Goal: Find specific page/section: Find specific page/section

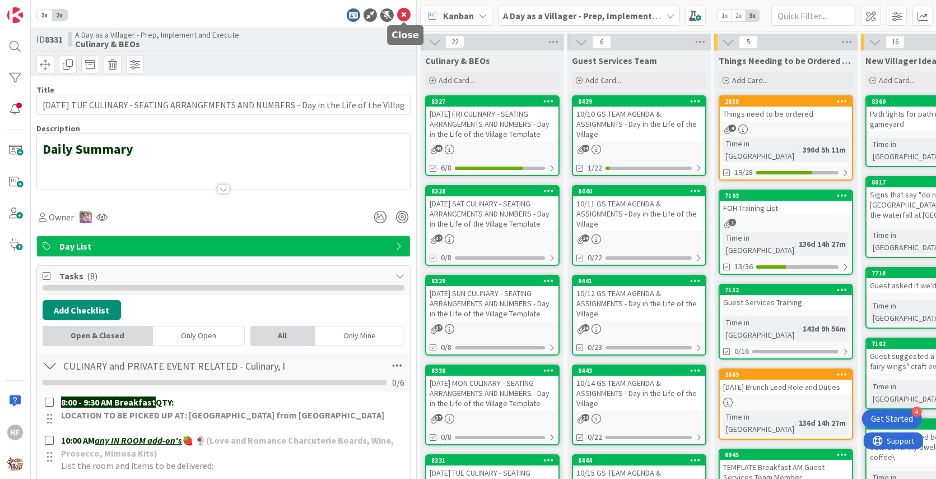
click at [405, 15] on icon at bounding box center [403, 14] width 13 height 13
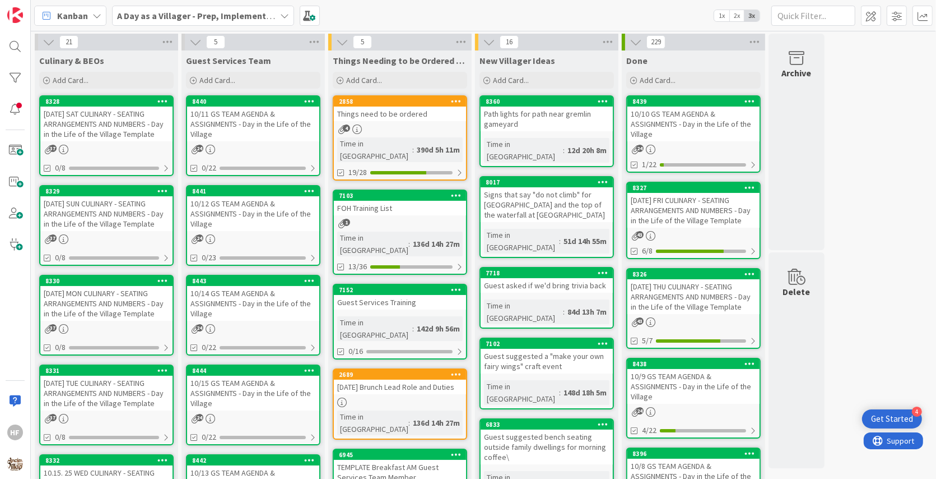
click at [118, 118] on div "[DATE] SAT CULINARY - SEATING ARRANGEMENTS AND NUMBERS - Day in the Life of the…" at bounding box center [106, 123] width 132 height 35
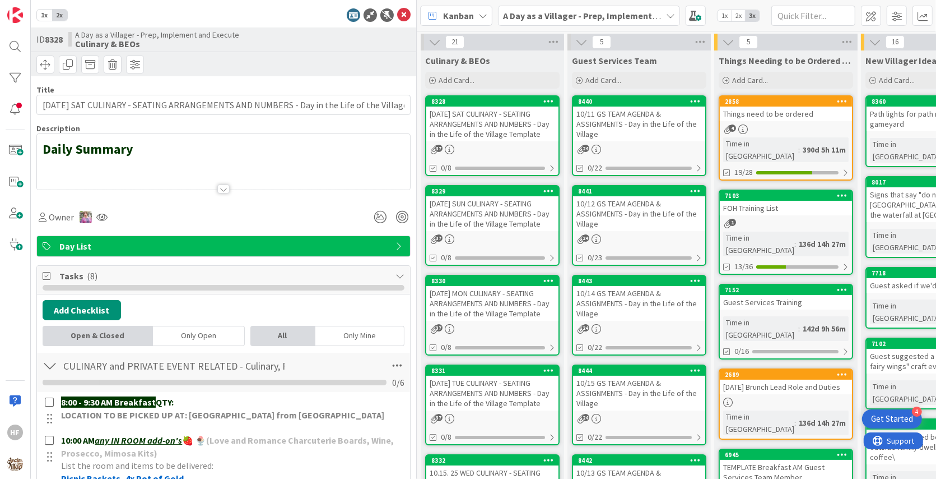
click at [203, 183] on div at bounding box center [223, 175] width 373 height 29
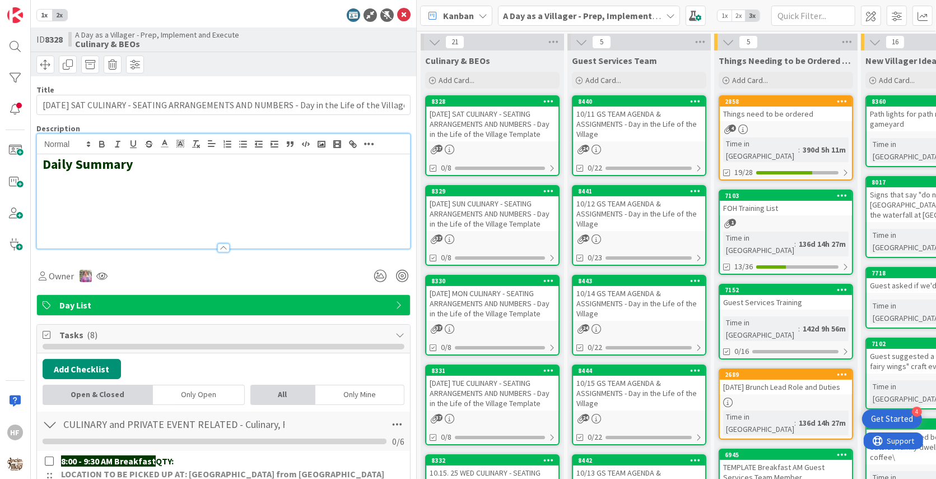
click at [161, 189] on h2 at bounding box center [224, 197] width 362 height 16
click at [318, 143] on rect "button" at bounding box center [321, 144] width 7 height 6
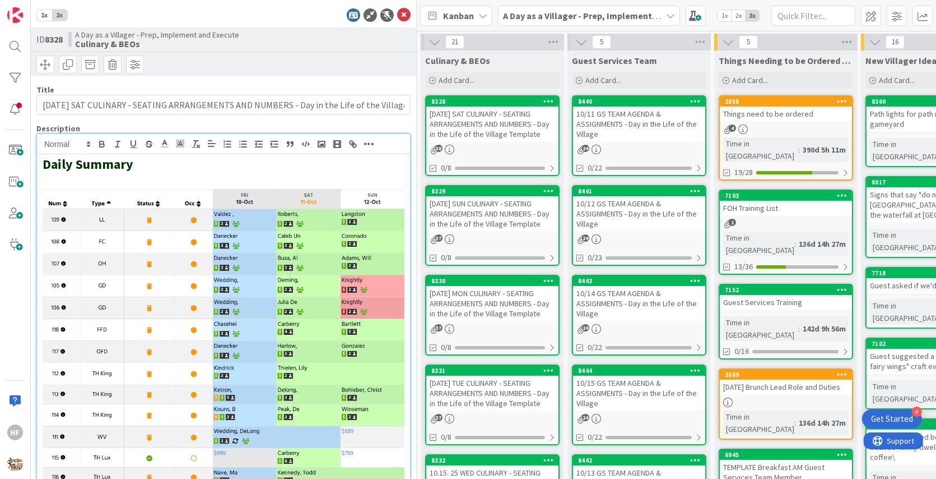
scroll to position [48, 0]
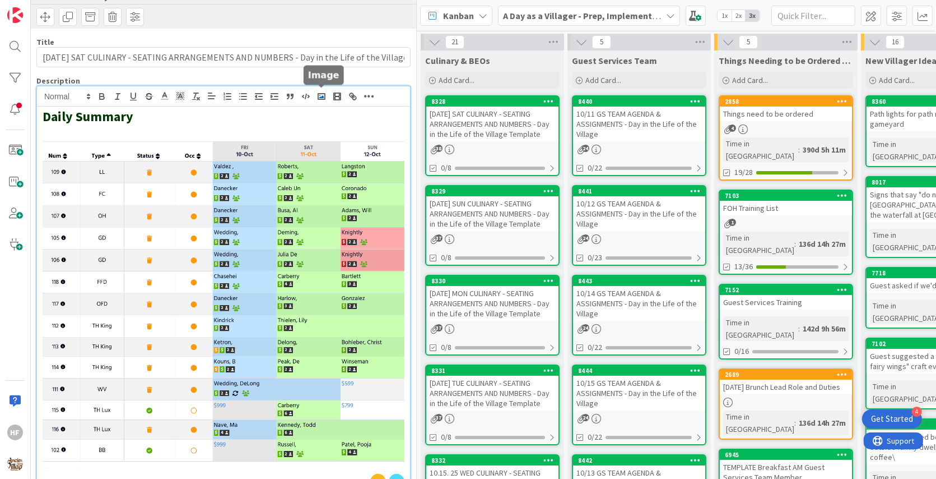
click at [324, 96] on rect "button" at bounding box center [321, 97] width 7 height 6
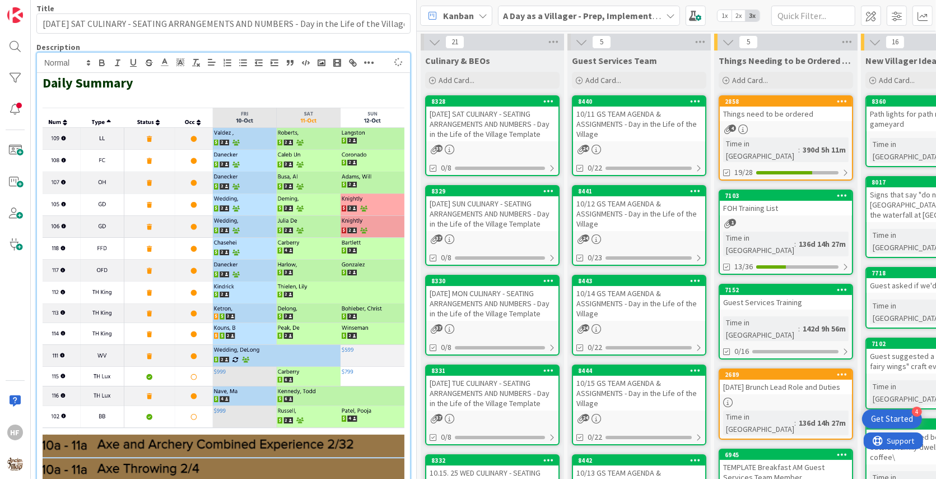
scroll to position [0, 0]
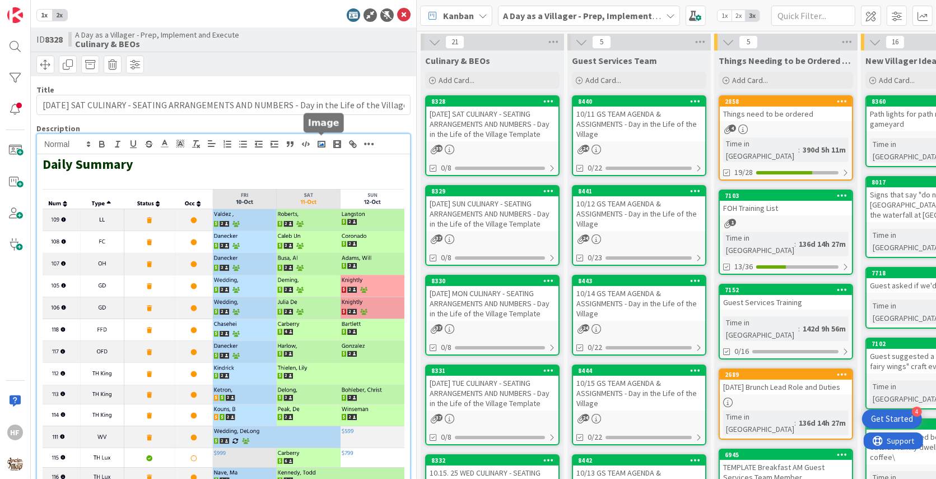
click at [327, 142] on button "button" at bounding box center [322, 143] width 16 height 13
click at [405, 17] on icon at bounding box center [403, 14] width 13 height 13
